Goal: Transaction & Acquisition: Purchase product/service

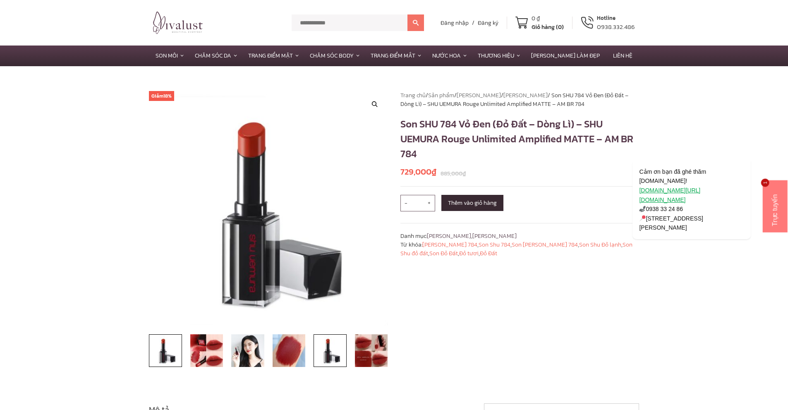
click at [339, 354] on img at bounding box center [330, 350] width 33 height 33
click at [376, 354] on img at bounding box center [371, 350] width 33 height 33
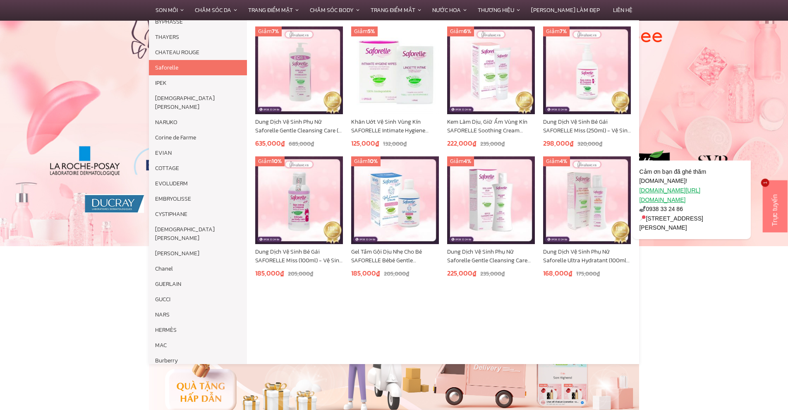
scroll to position [235, 0]
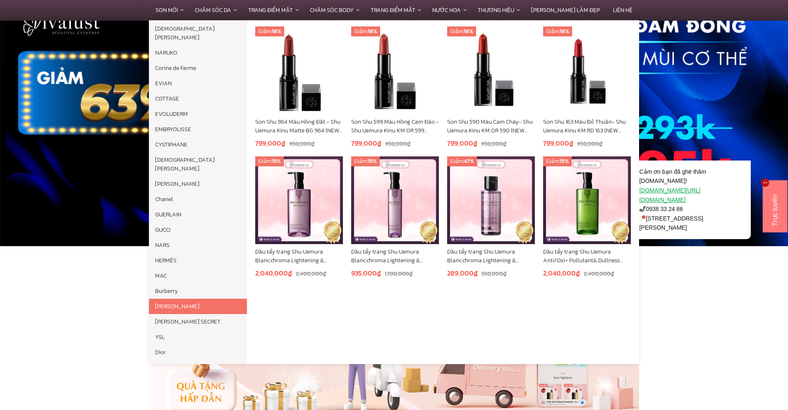
click at [173, 299] on link "[PERSON_NAME]" at bounding box center [198, 306] width 98 height 15
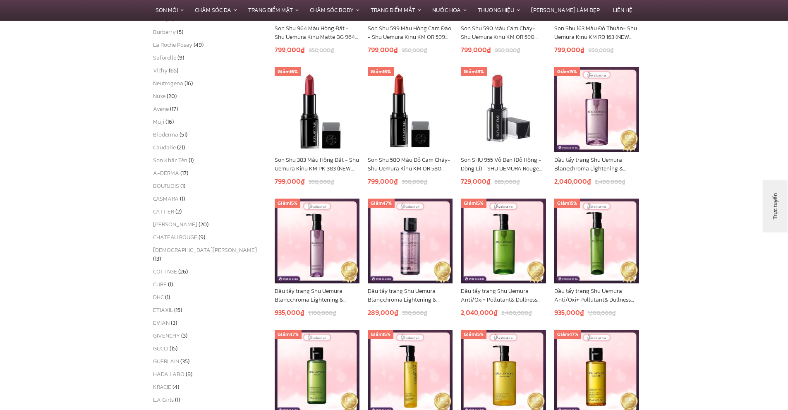
scroll to position [290, 0]
